Goal: Information Seeking & Learning: Check status

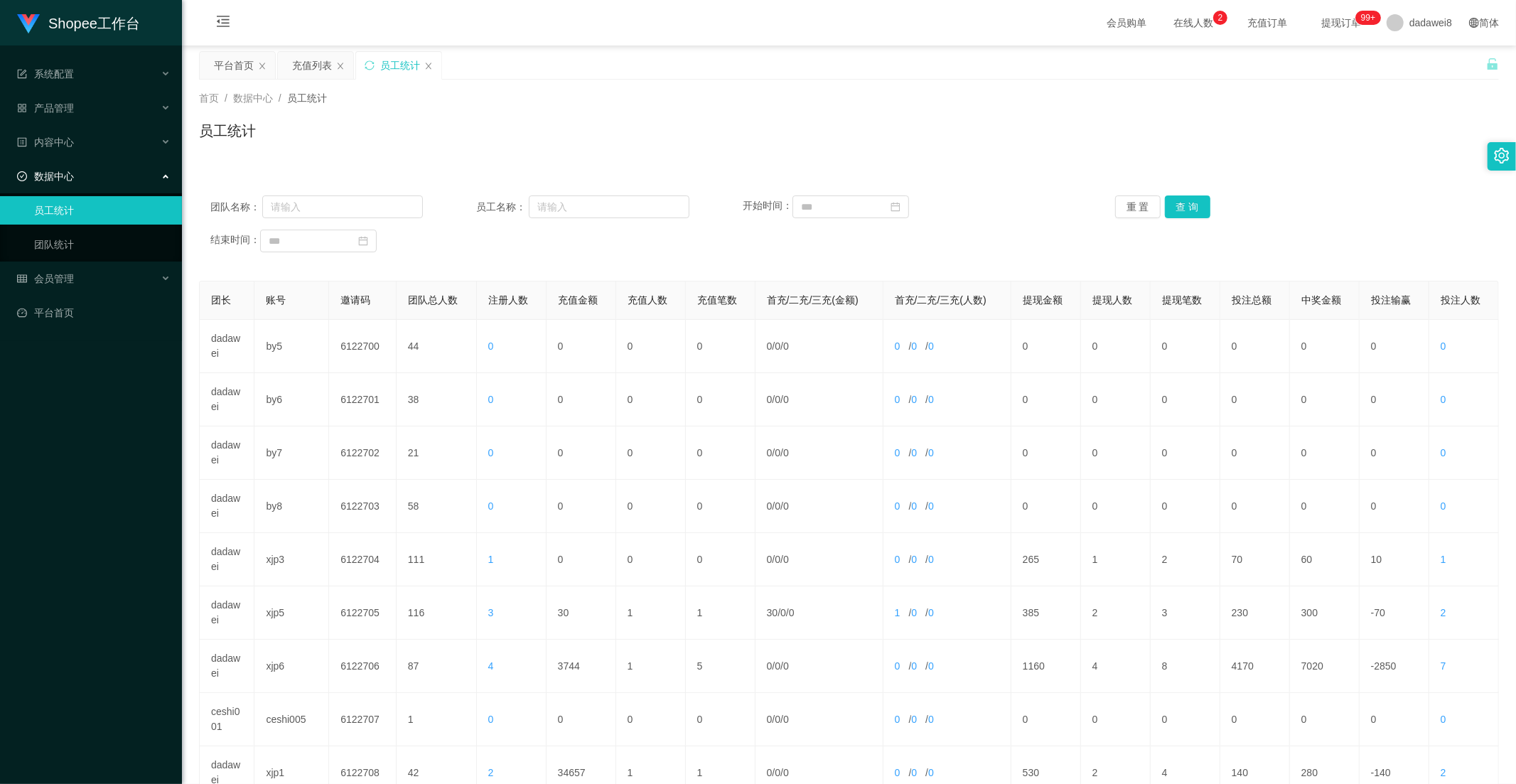
click at [293, 66] on div "充值列表" at bounding box center [312, 65] width 40 height 27
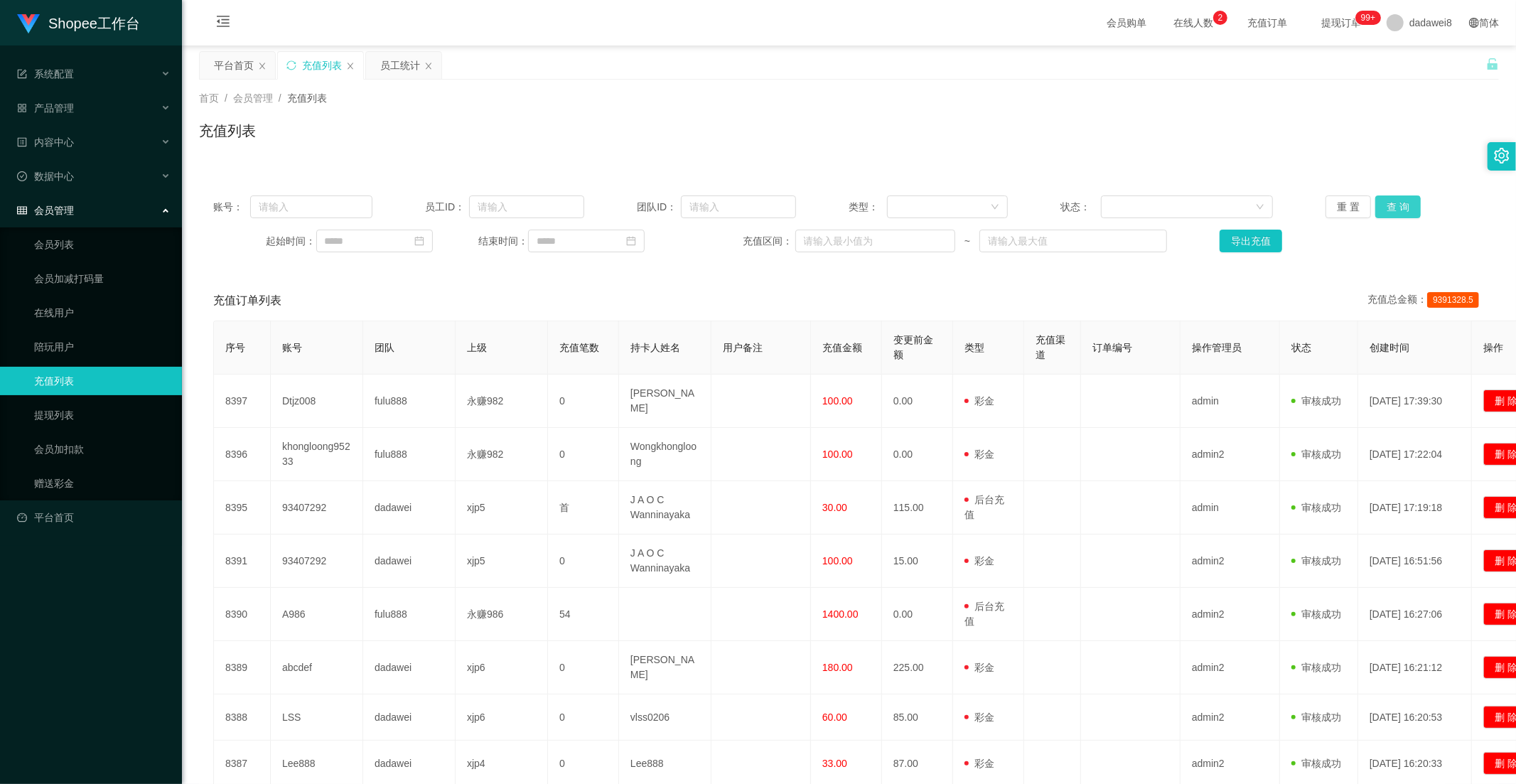
click at [1380, 217] on button "查 询" at bounding box center [1398, 206] width 45 height 23
click at [1380, 207] on button "查 询" at bounding box center [1398, 206] width 45 height 23
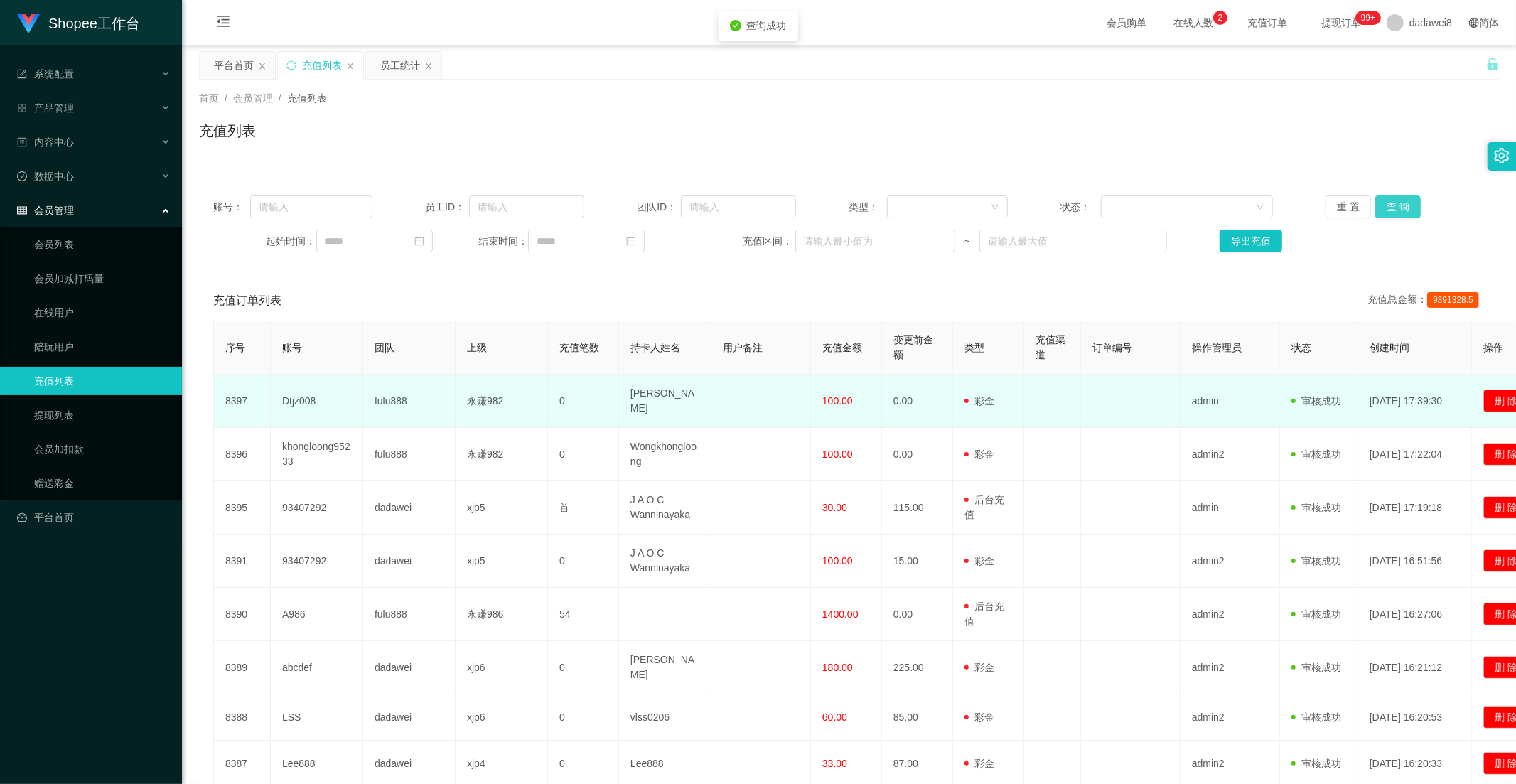
scroll to position [79, 0]
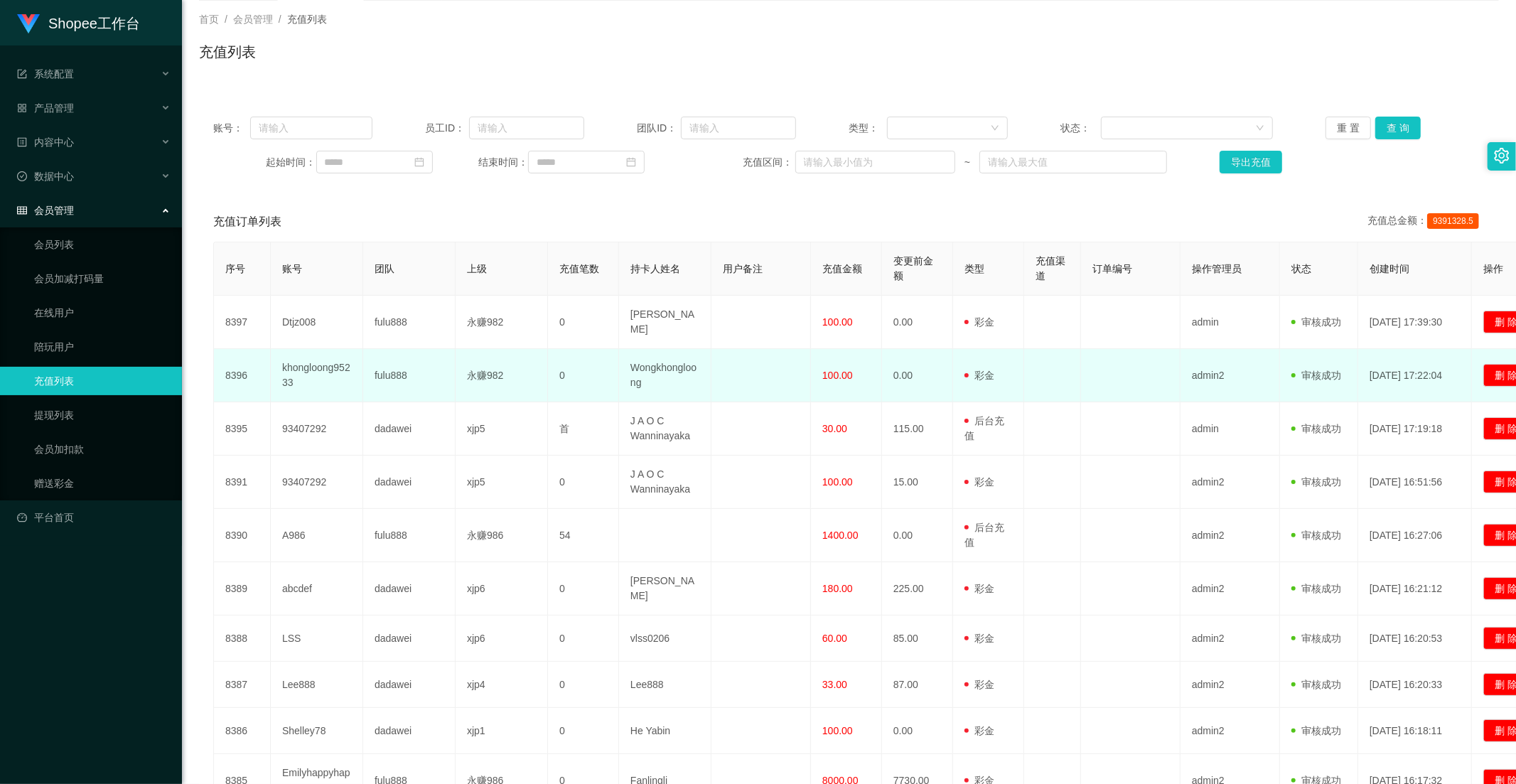
click at [833, 370] on span "100.00" at bounding box center [837, 375] width 31 height 11
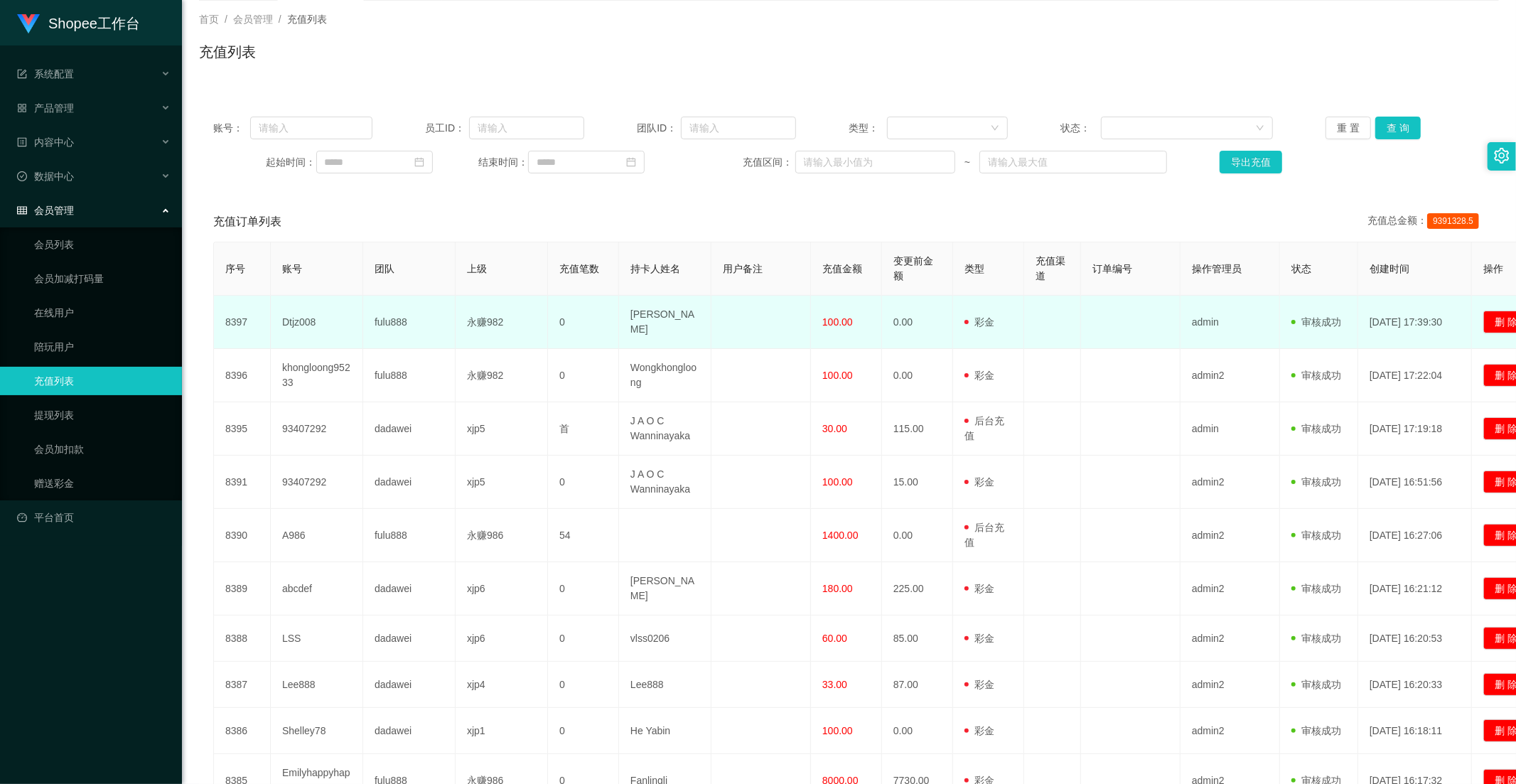
click at [839, 317] on span "100.00" at bounding box center [837, 322] width 31 height 11
click at [837, 339] on td "100.00" at bounding box center [846, 323] width 71 height 54
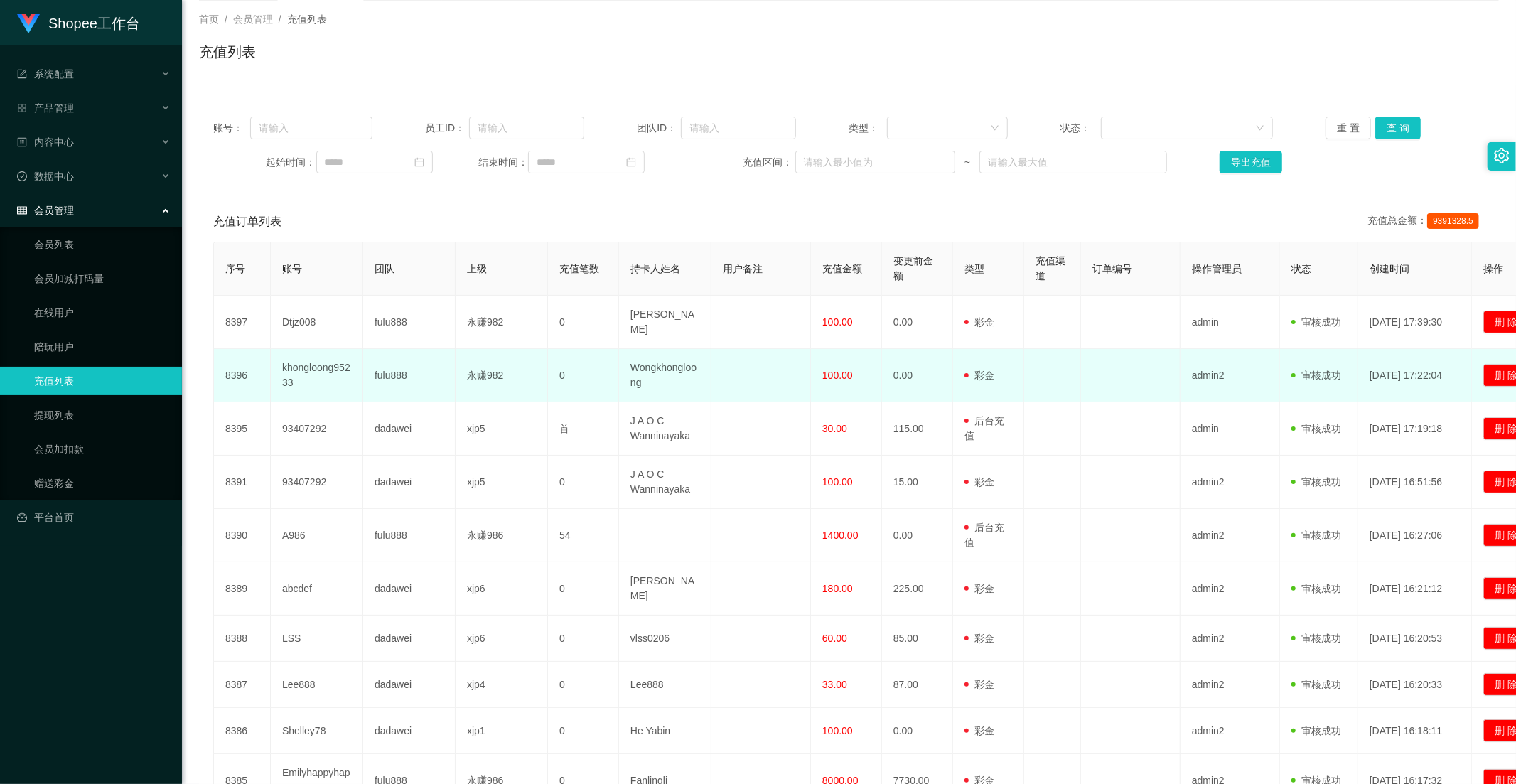
click at [837, 352] on td "100.00" at bounding box center [846, 375] width 71 height 54
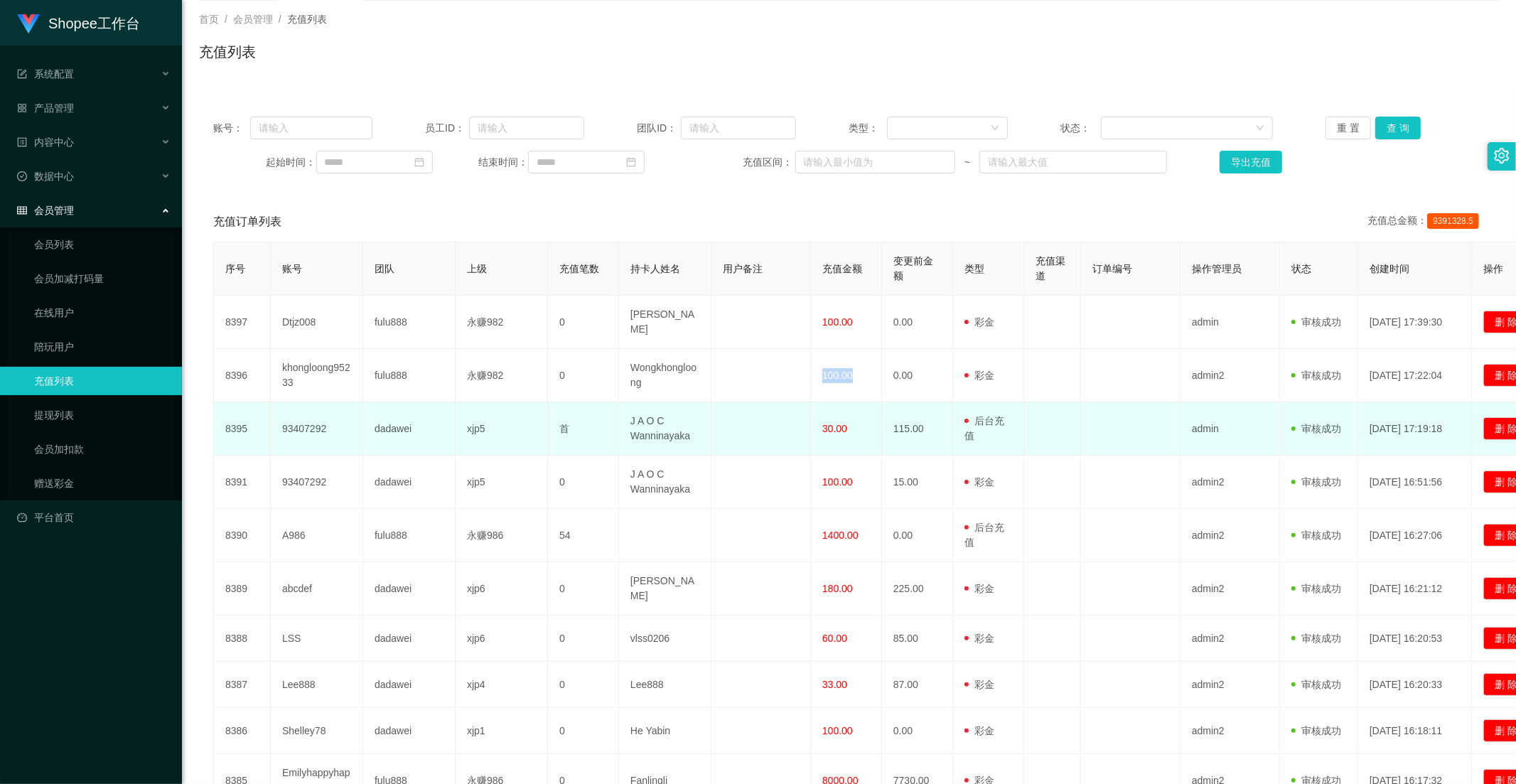
scroll to position [200, 0]
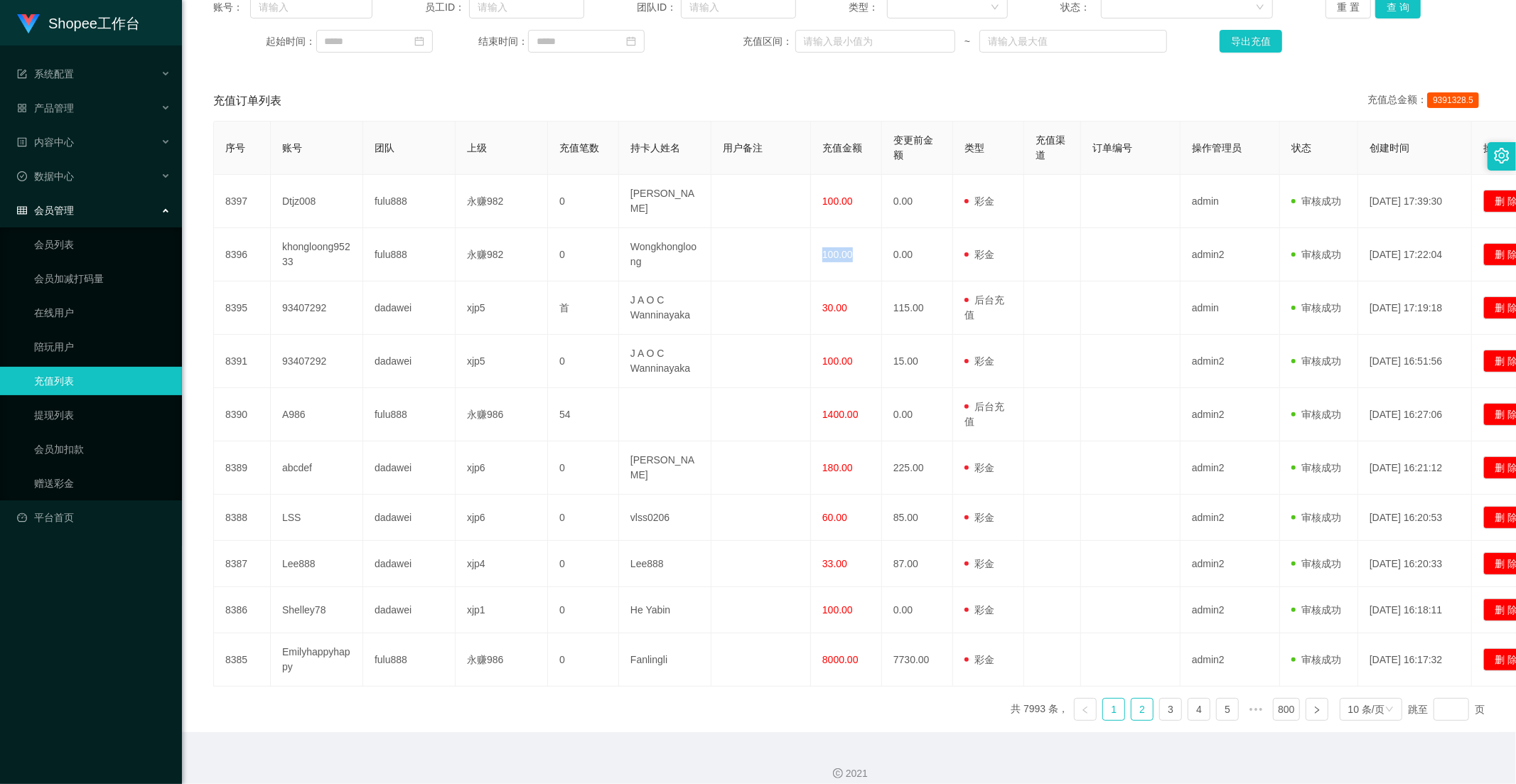
click at [1131, 698] on link "2" at bounding box center [1141, 708] width 21 height 21
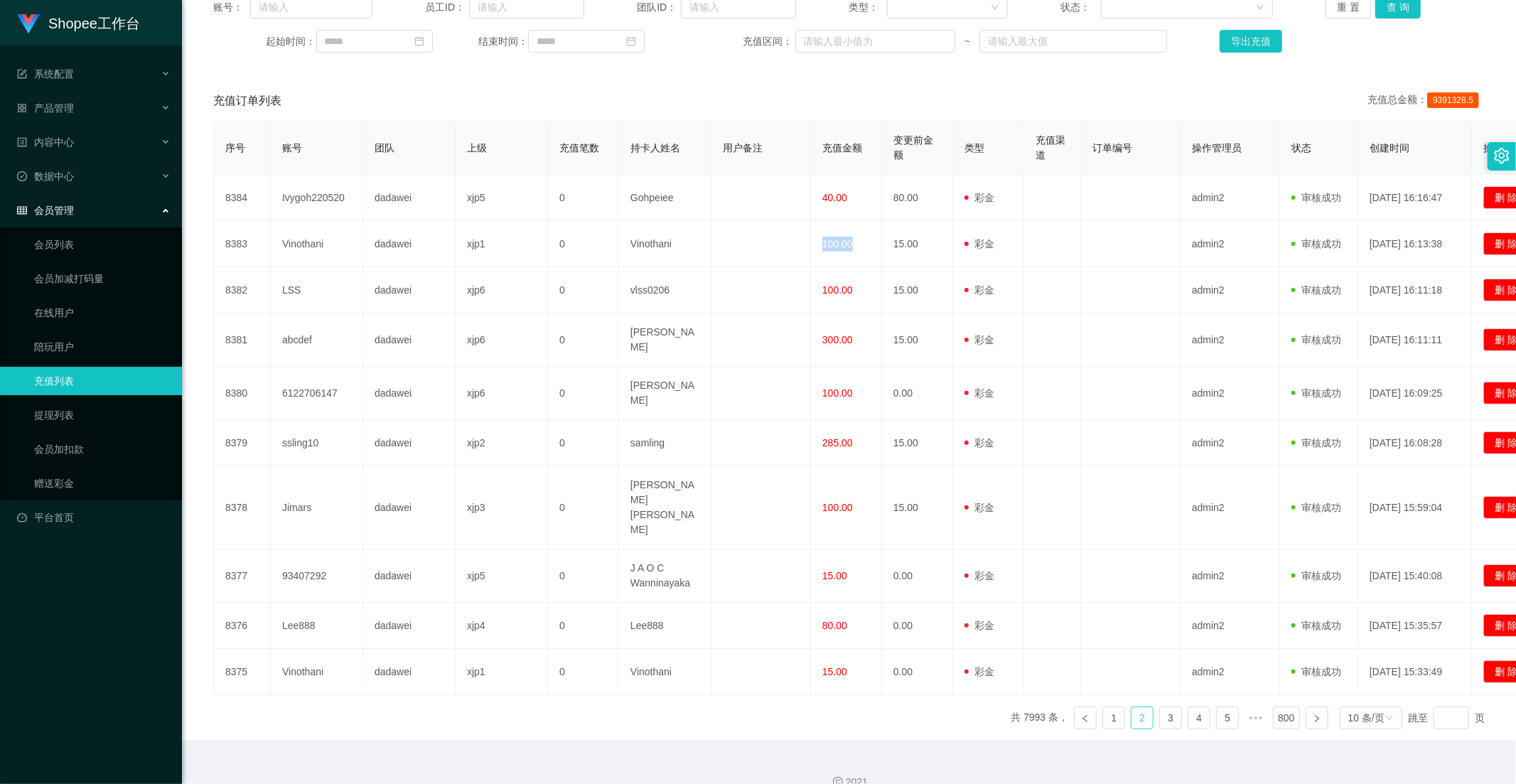
scroll to position [178, 0]
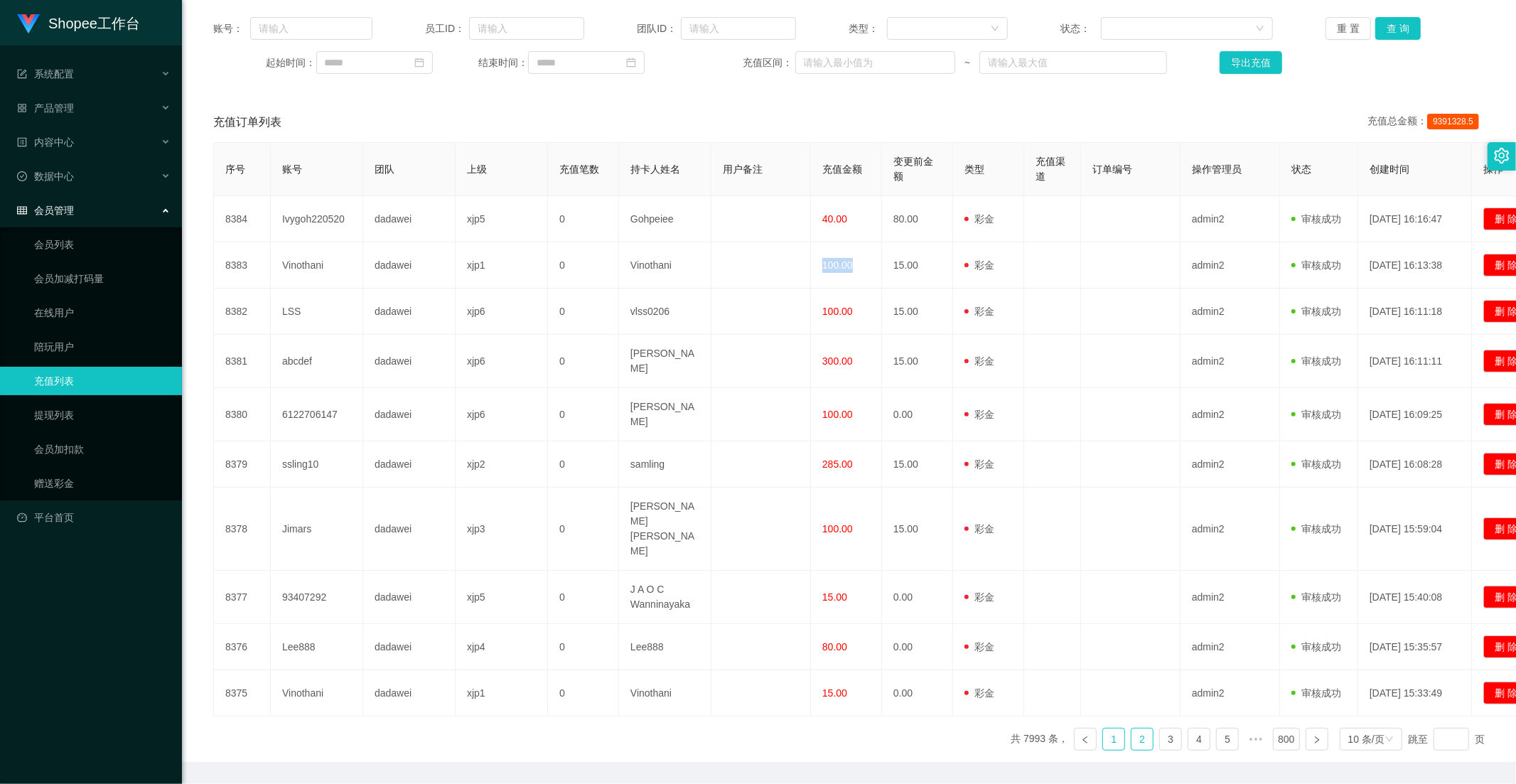
click at [1115, 729] on link "1" at bounding box center [1114, 739] width 21 height 21
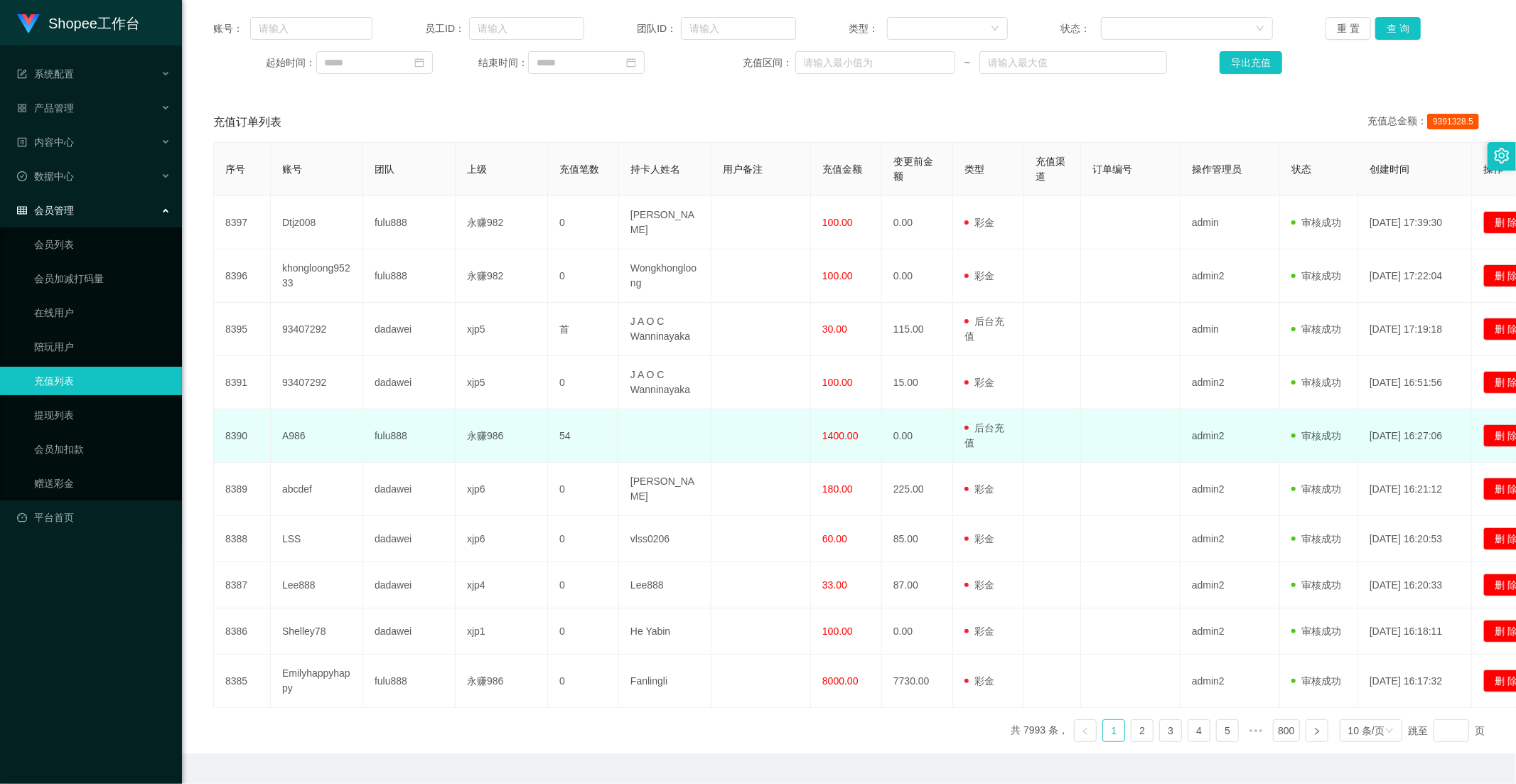
click at [812, 437] on td "1400.00" at bounding box center [846, 436] width 71 height 54
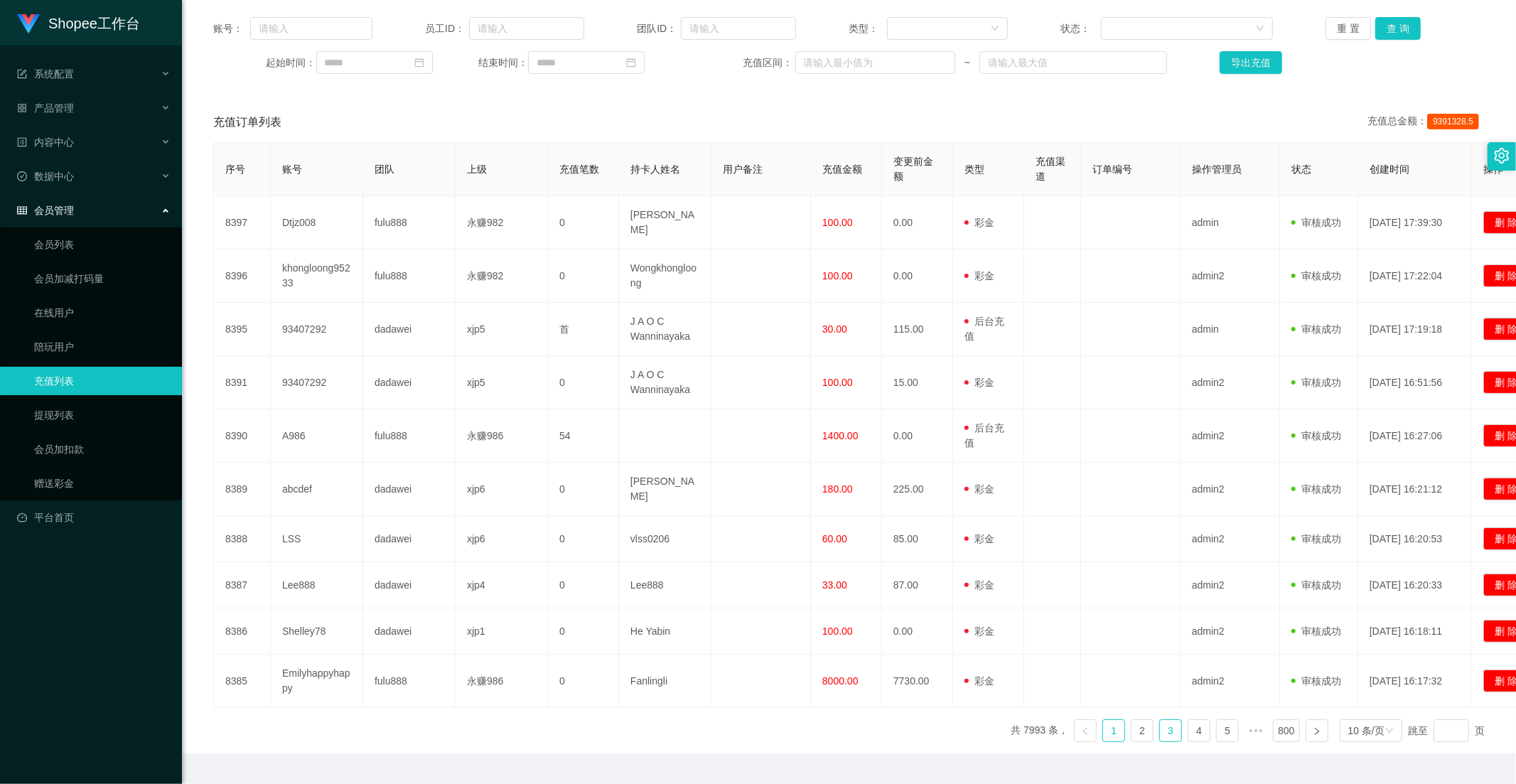
click at [1165, 719] on link "3" at bounding box center [1170, 729] width 21 height 21
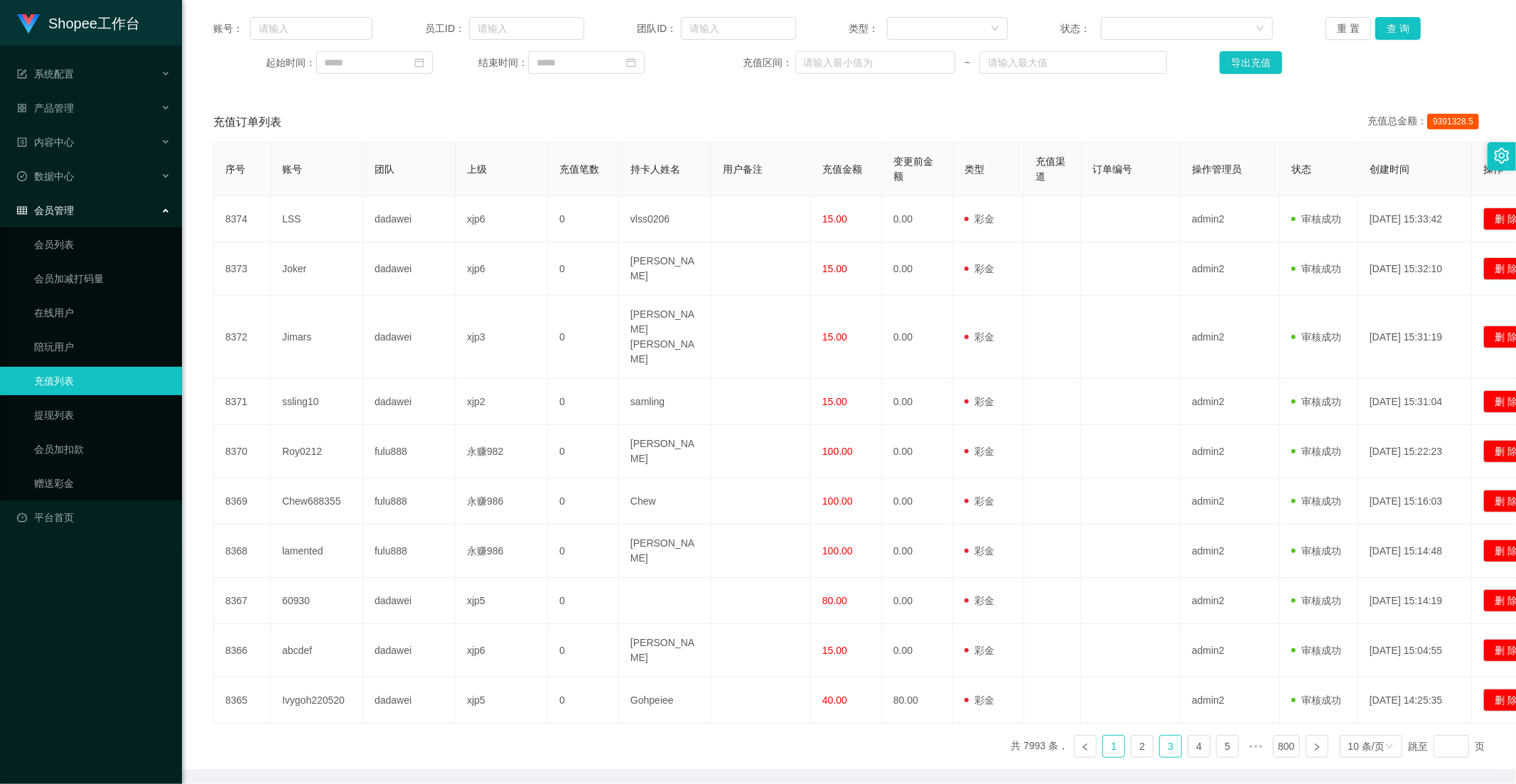
click at [1103, 735] on link "1" at bounding box center [1114, 745] width 21 height 21
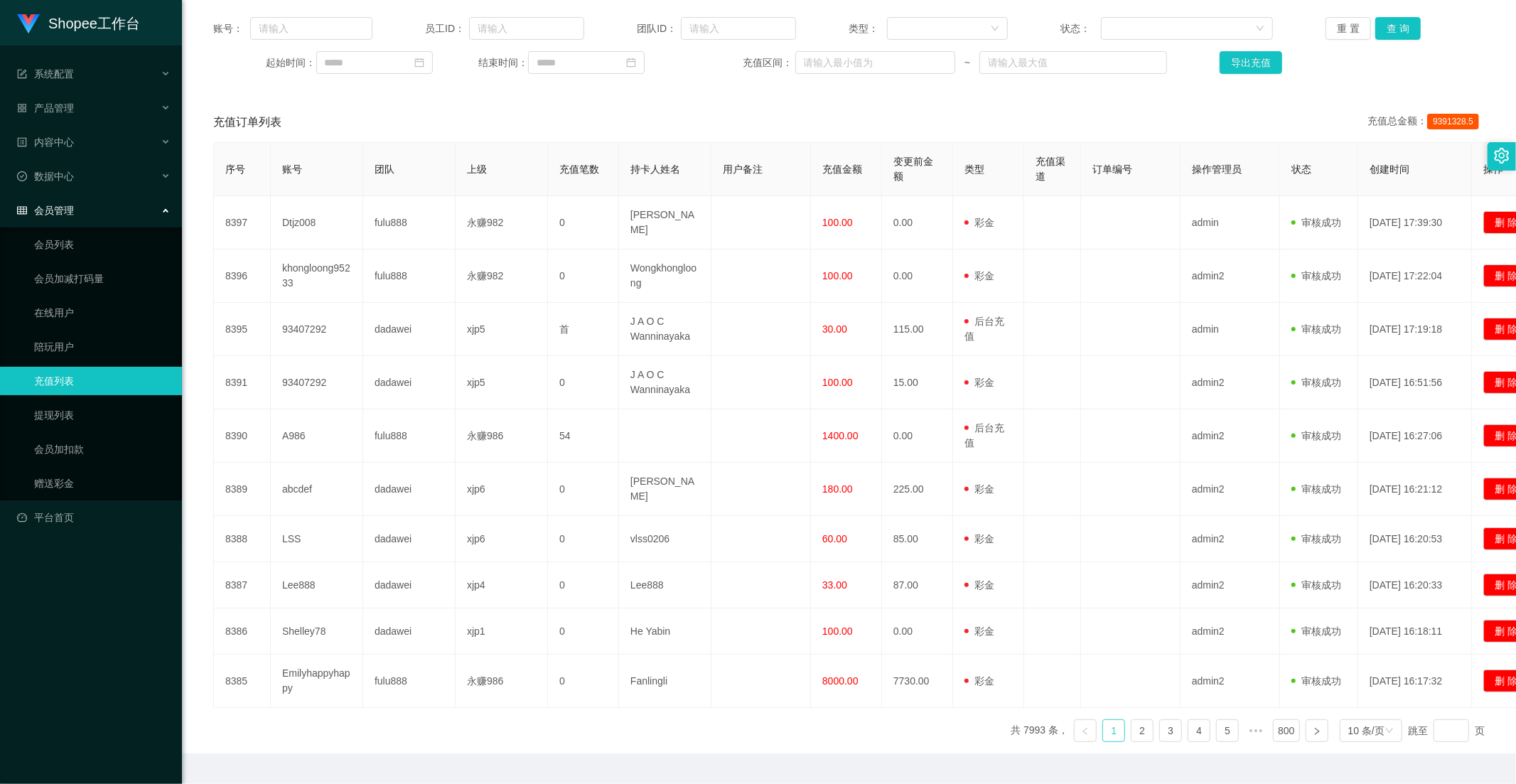
scroll to position [0, 0]
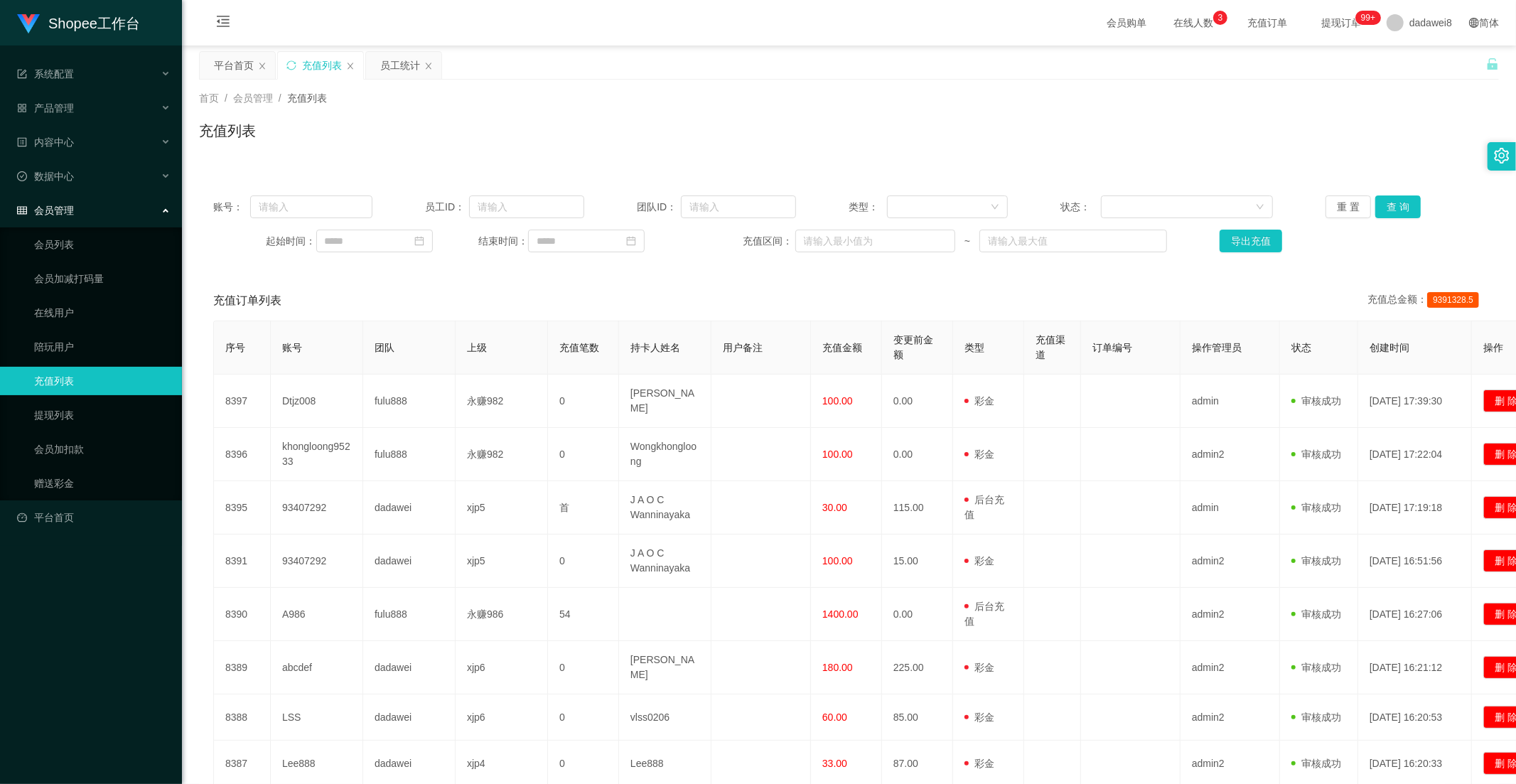
click at [386, 75] on div "员工统计" at bounding box center [400, 65] width 40 height 27
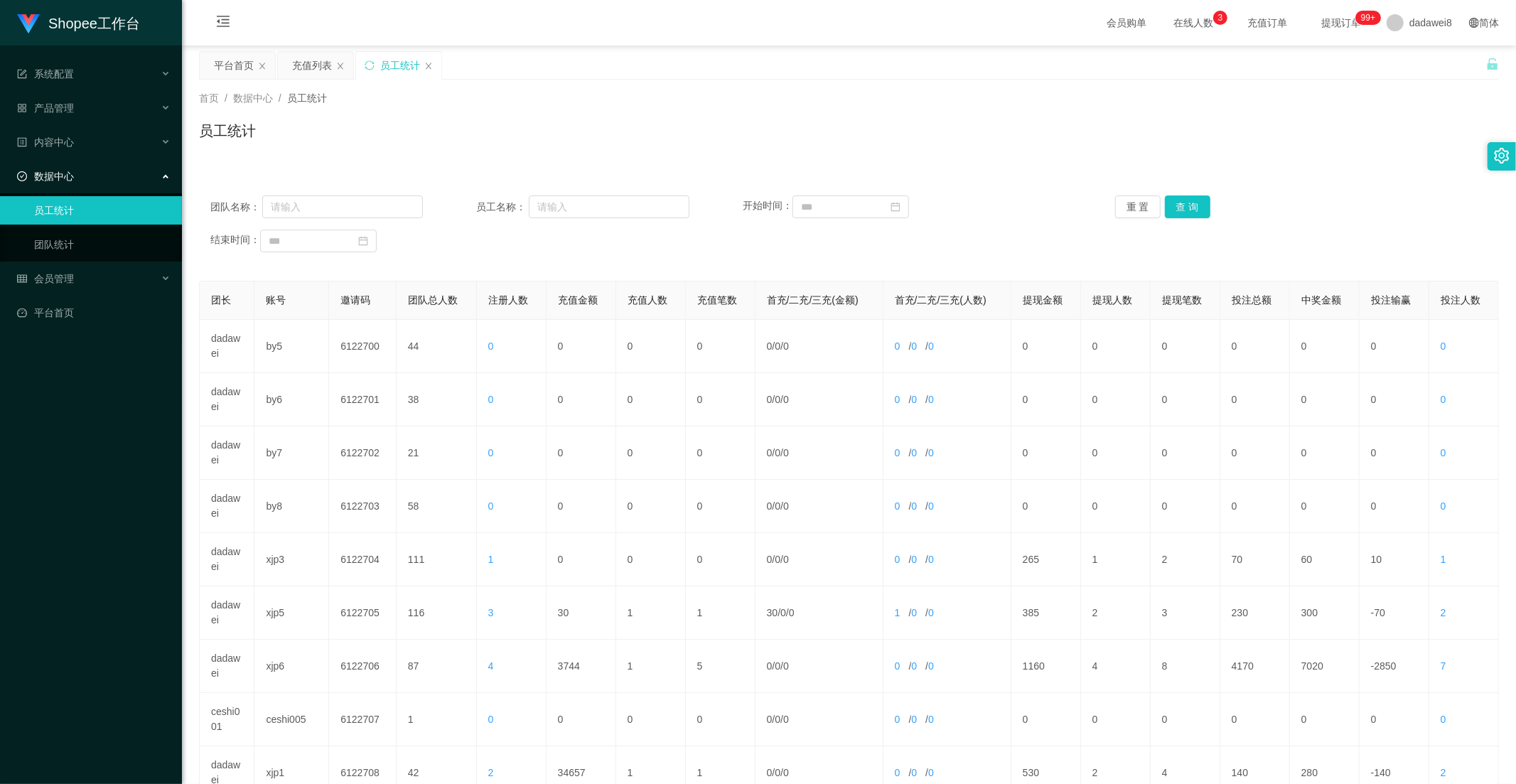
scroll to position [199, 0]
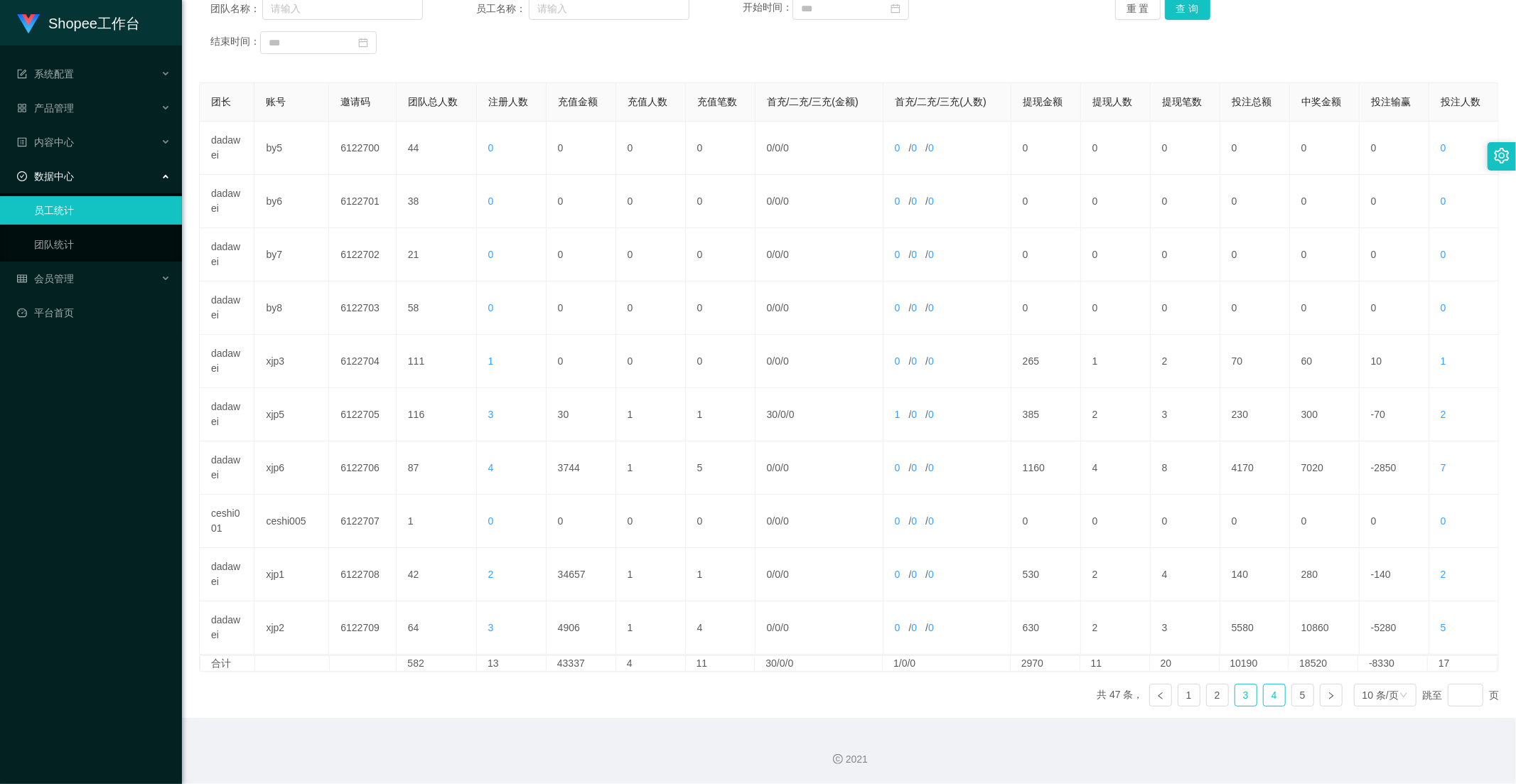
click at [1275, 701] on link "4" at bounding box center [1274, 694] width 21 height 21
click at [1239, 693] on link "3" at bounding box center [1246, 694] width 21 height 21
